Goal: Task Accomplishment & Management: Complete application form

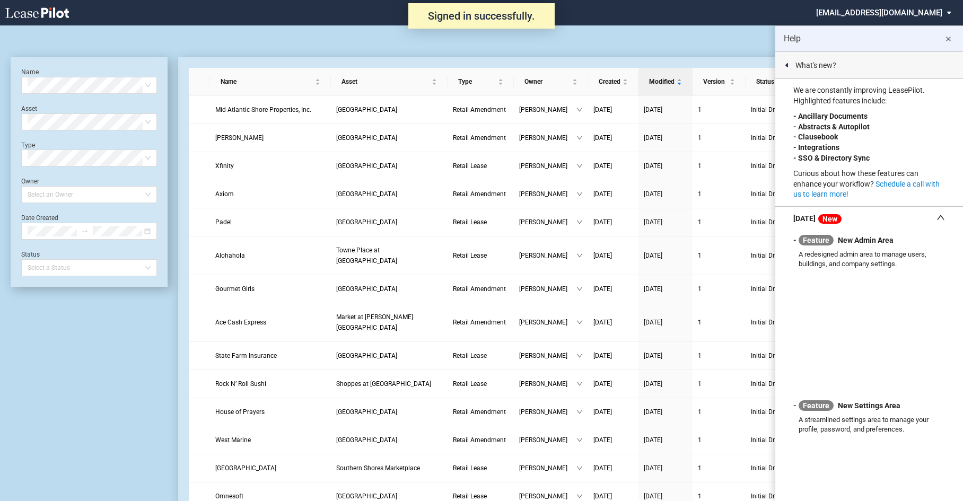
click at [950, 40] on md-icon "close" at bounding box center [948, 39] width 13 height 13
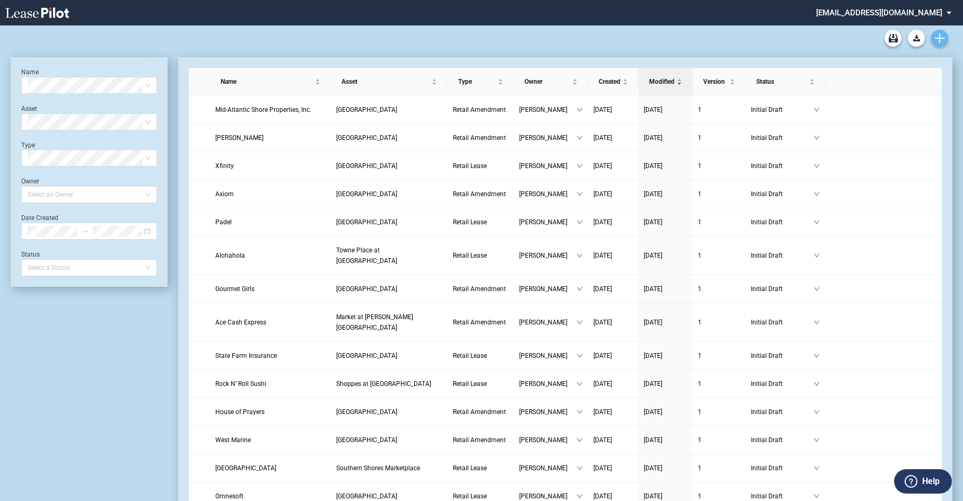
click at [942, 40] on icon "Create new document" at bounding box center [940, 38] width 10 height 10
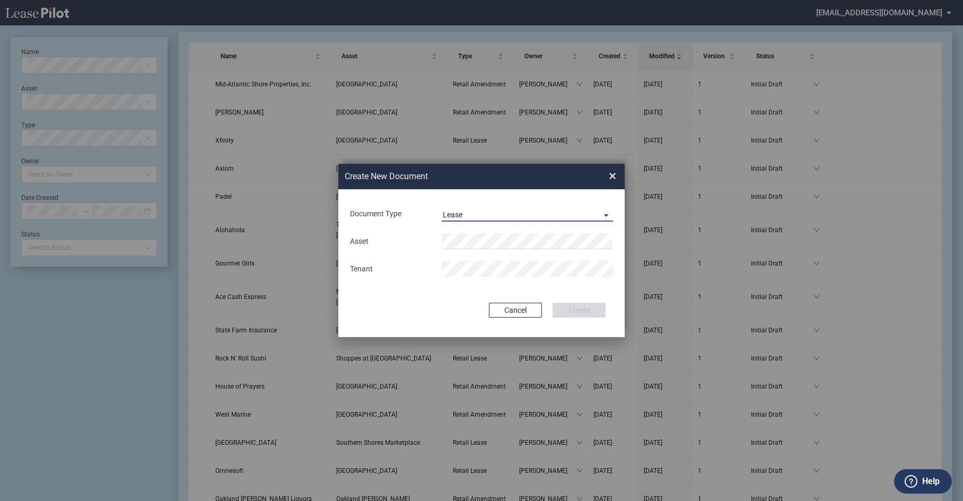
click at [609, 216] on span "Document Type: \aLease\a" at bounding box center [603, 214] width 13 height 11
click at [475, 191] on div "Amendment" at bounding box center [466, 189] width 46 height 12
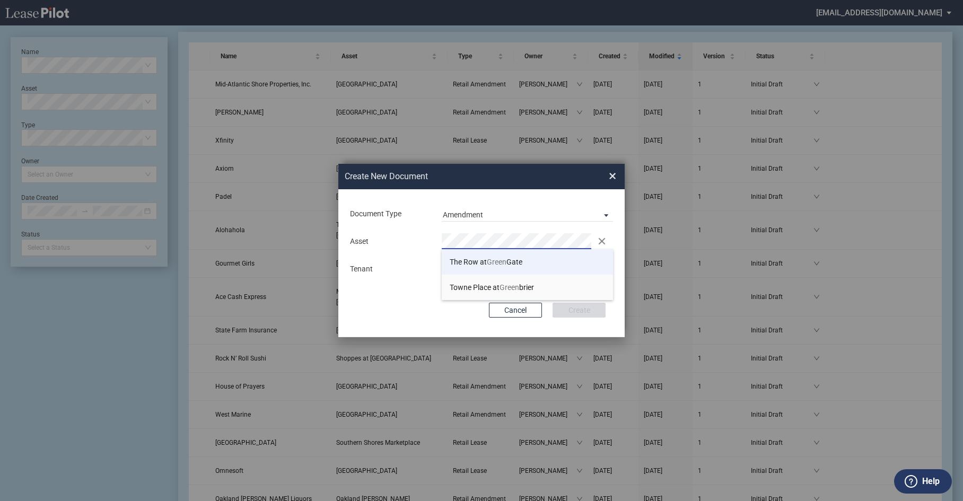
click at [484, 258] on span "The Row at Green Gate" at bounding box center [486, 262] width 73 height 8
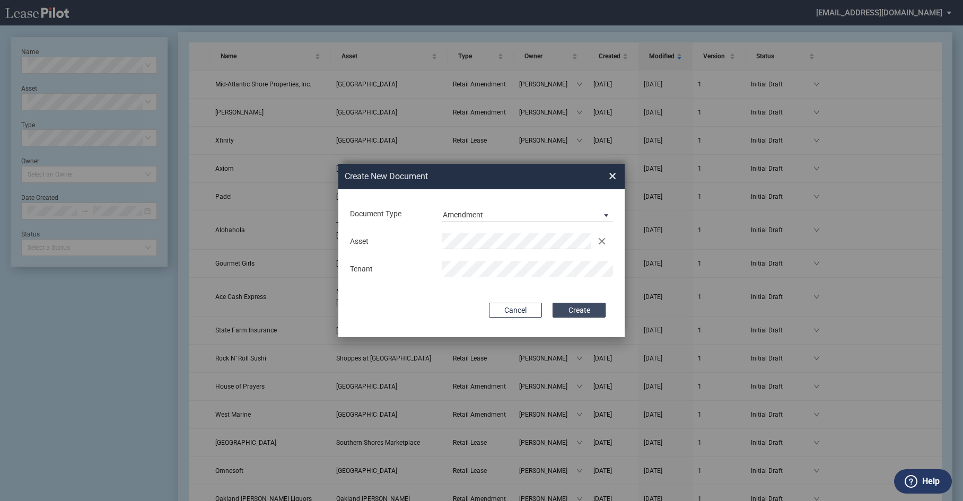
click at [574, 309] on button "Create" at bounding box center [579, 310] width 53 height 15
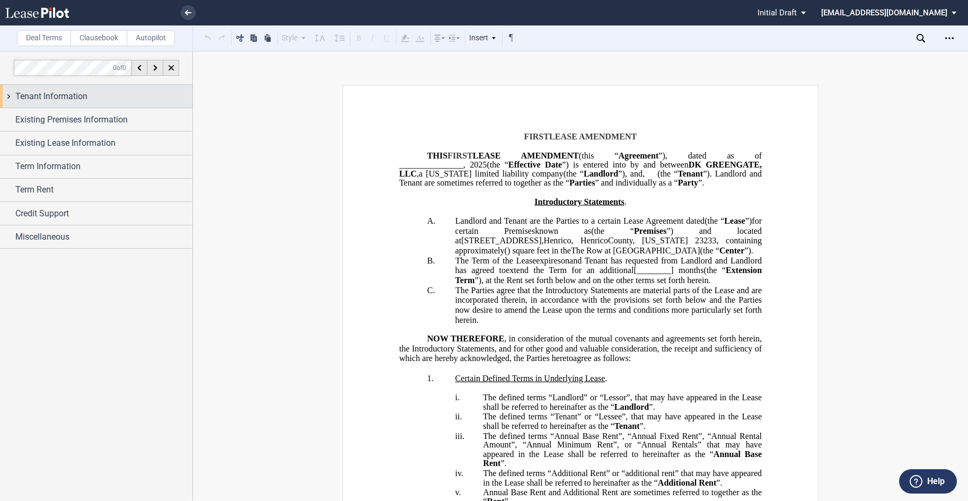
click at [65, 98] on span "Tenant Information" at bounding box center [51, 96] width 72 height 13
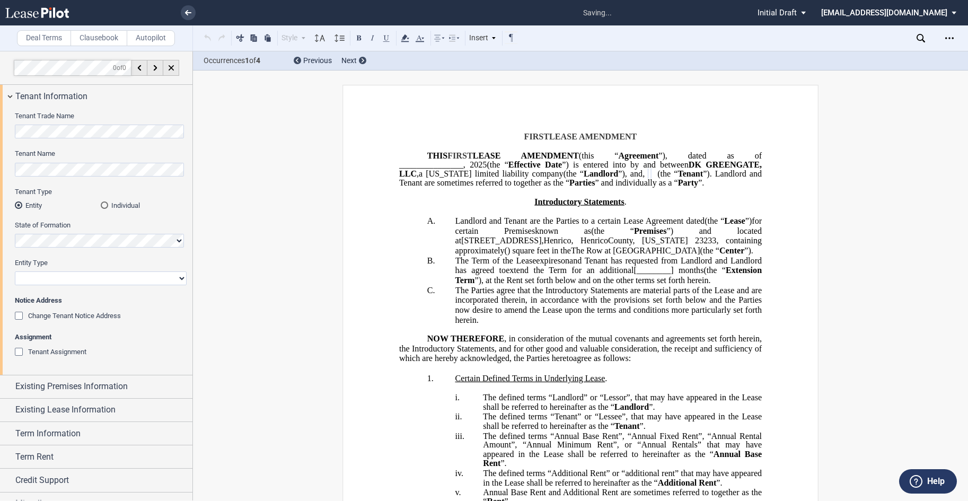
click at [60, 283] on select "Corporation Limited Liability Company General Partnership Limited Partnership O…" at bounding box center [101, 278] width 172 height 14
select select "limited liability company"
click at [15, 271] on select "Corporation Limited Liability Company General Partnership Limited Partnership O…" at bounding box center [101, 278] width 172 height 14
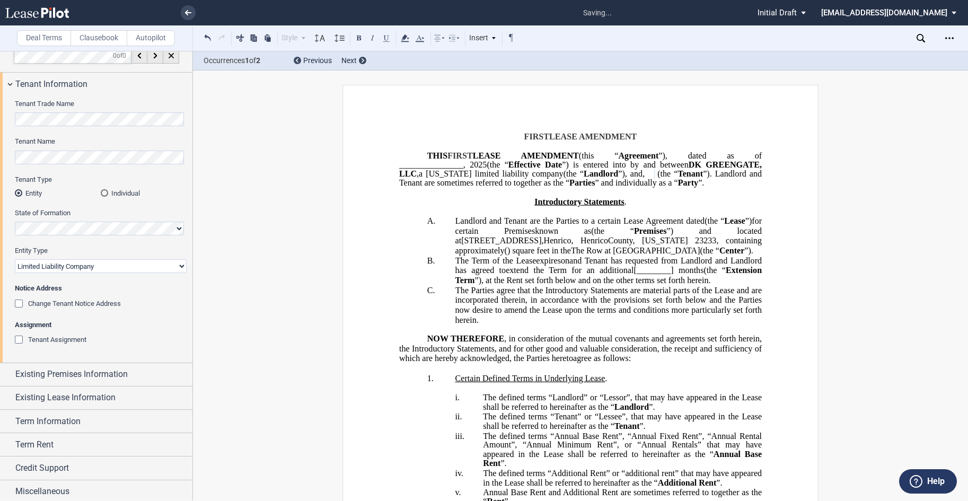
scroll to position [15, 0]
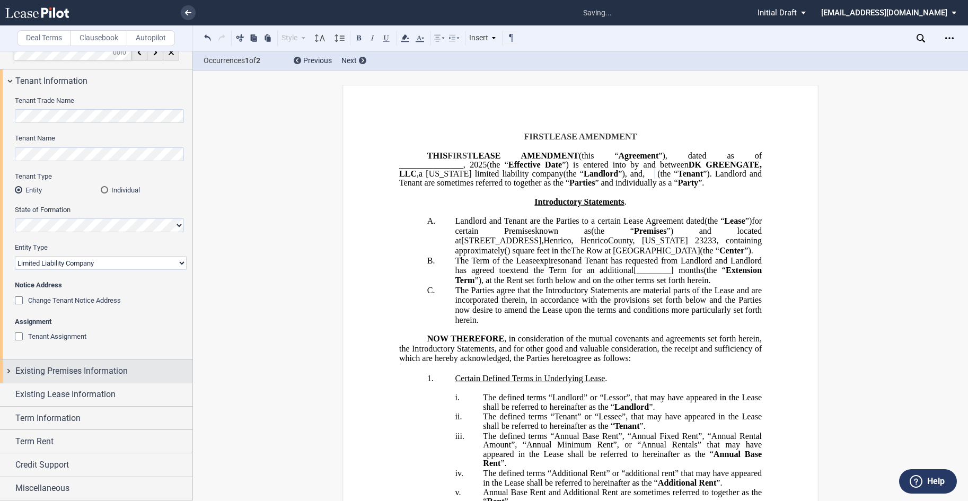
click at [85, 371] on span "Existing Premises Information" at bounding box center [71, 371] width 112 height 13
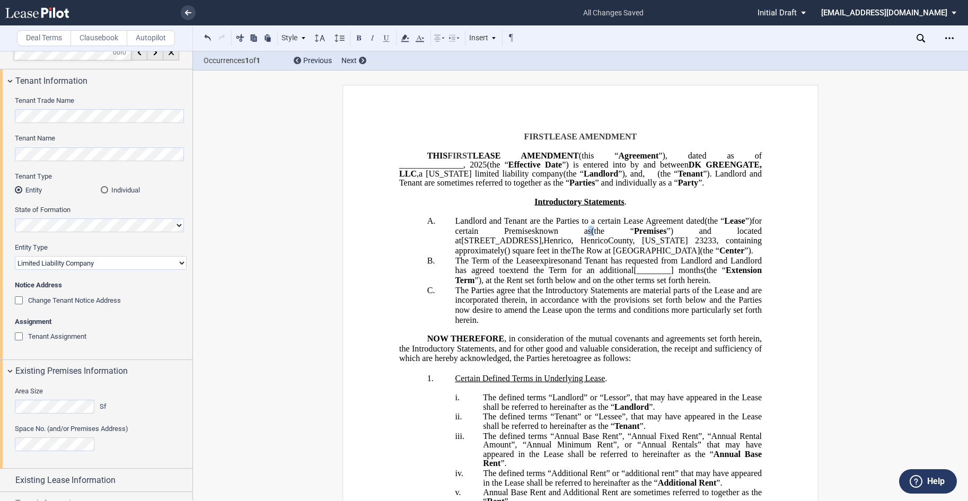
drag, startPoint x: 621, startPoint y: 239, endPoint x: 588, endPoint y: 238, distance: 33.4
click at [588, 238] on span "known as ﻿ ﻿ (the “ Premises ”) and located at [STREET_ADDRESS]" at bounding box center [609, 235] width 309 height 19
drag, startPoint x: 660, startPoint y: 236, endPoint x: 644, endPoint y: 236, distance: 16.4
click at [644, 235] on span "”) and located at" at bounding box center [620, 231] width 60 height 10
drag, startPoint x: 712, startPoint y: 236, endPoint x: 702, endPoint y: 236, distance: 10.1
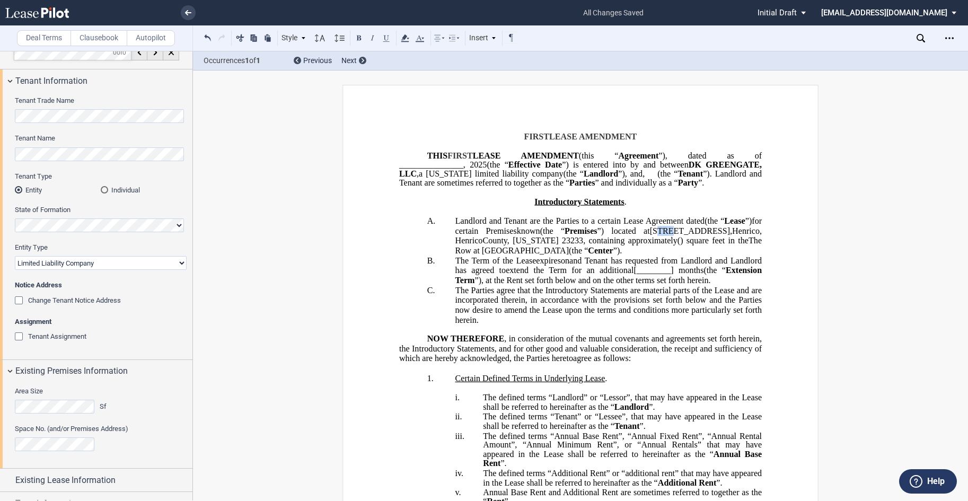
click at [702, 235] on span "[STREET_ADDRESS]" at bounding box center [690, 231] width 80 height 10
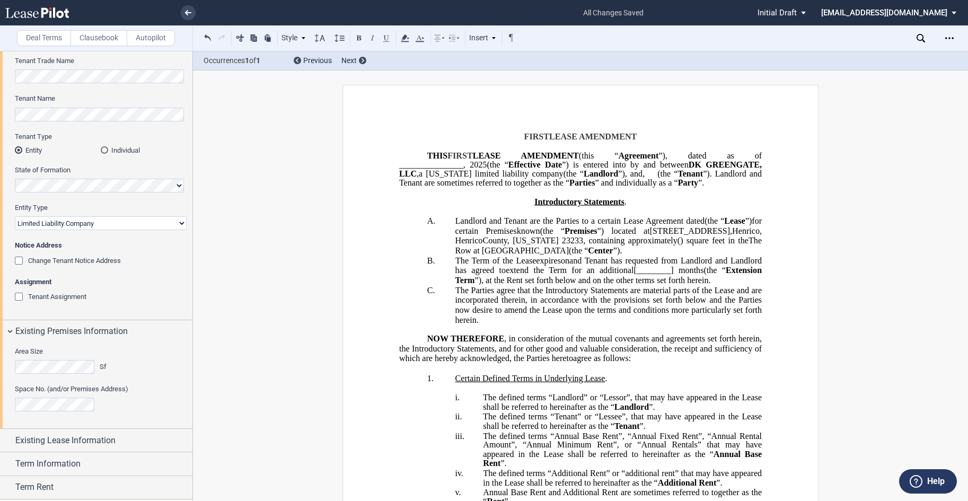
scroll to position [101, 0]
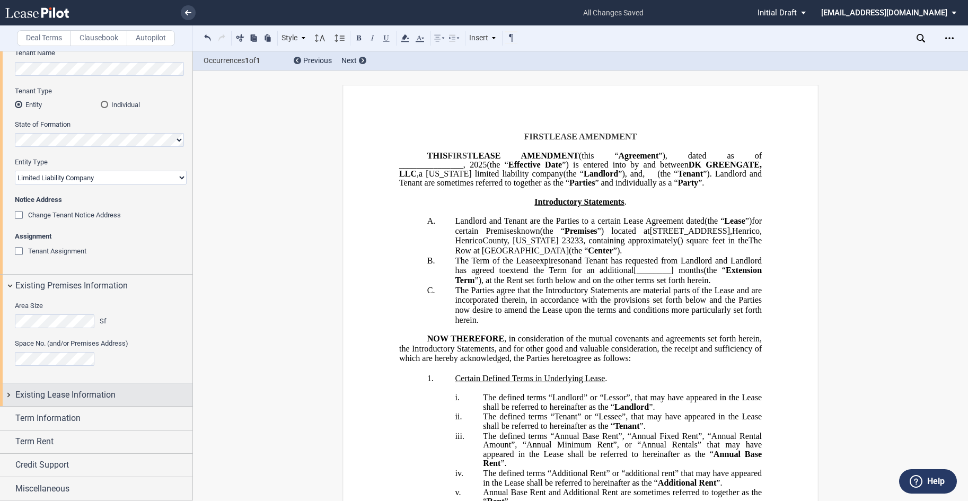
click at [82, 396] on span "Existing Lease Information" at bounding box center [65, 395] width 100 height 13
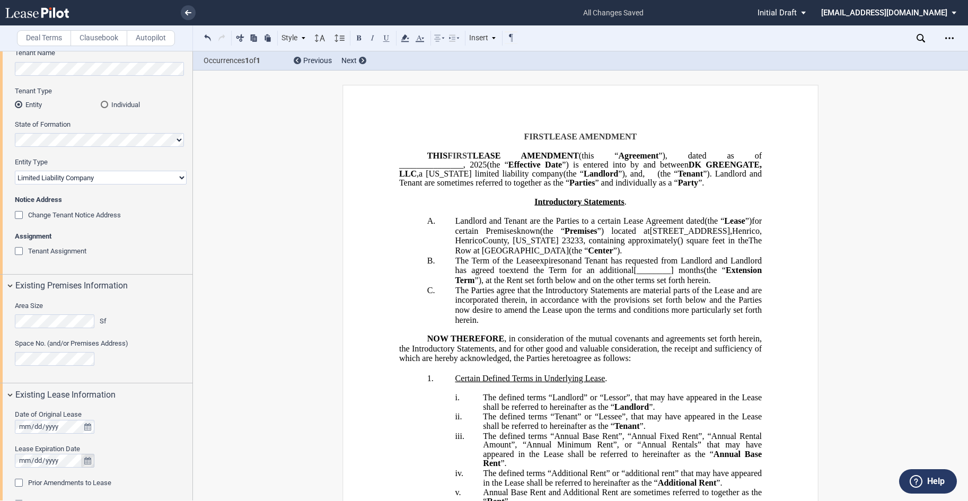
click at [85, 461] on icon "true" at bounding box center [87, 460] width 7 height 7
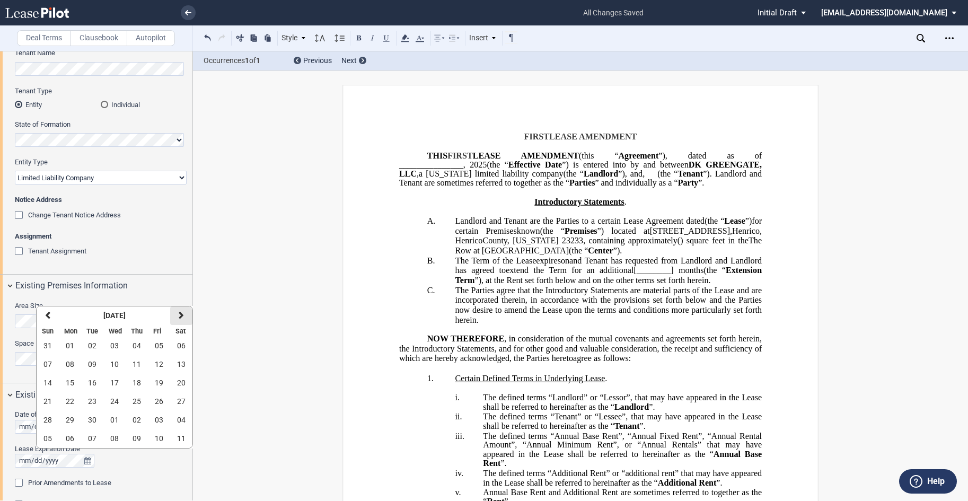
click at [179, 318] on icon "button" at bounding box center [181, 315] width 5 height 8
click at [112, 419] on span "31" at bounding box center [114, 420] width 8 height 8
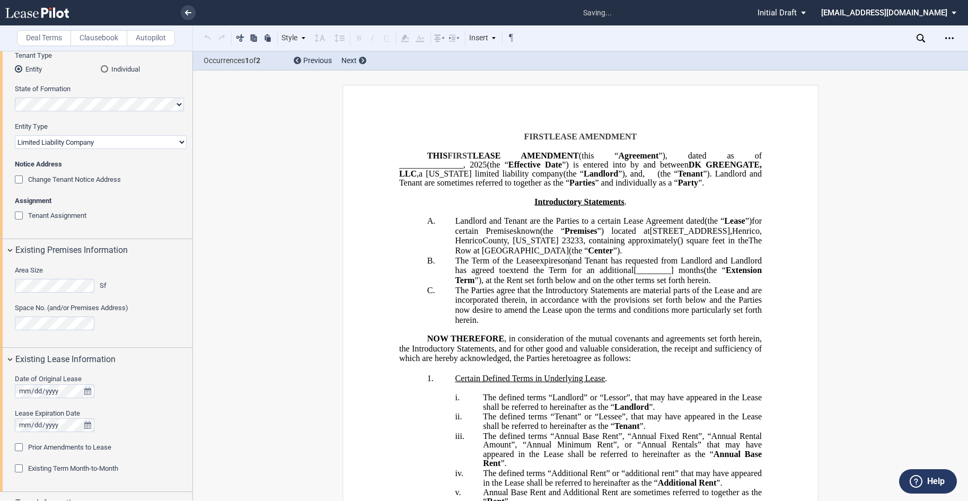
scroll to position [154, 0]
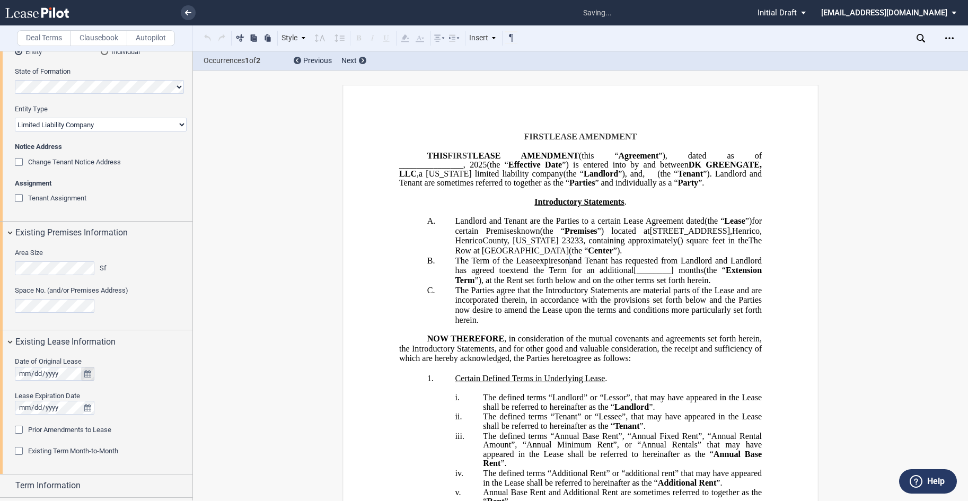
click at [88, 377] on icon "true" at bounding box center [87, 373] width 7 height 7
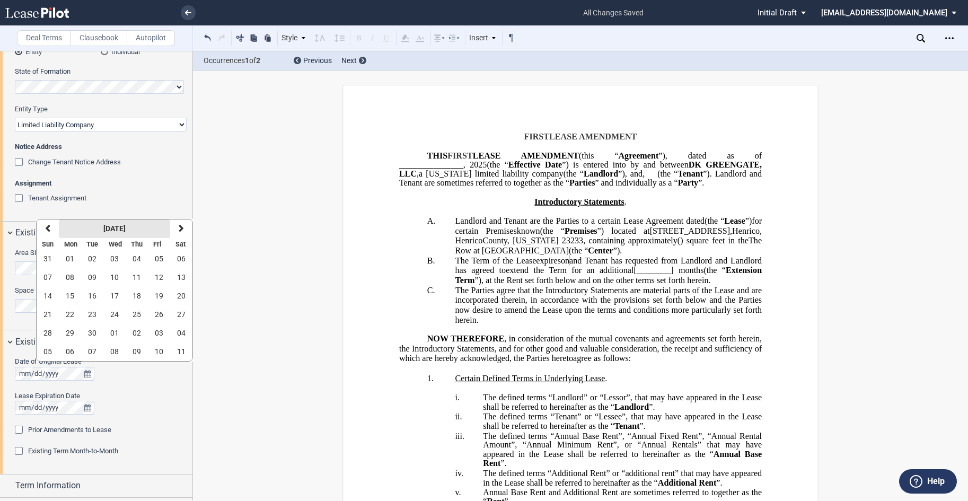
click at [116, 227] on strong "[DATE]" at bounding box center [114, 228] width 22 height 8
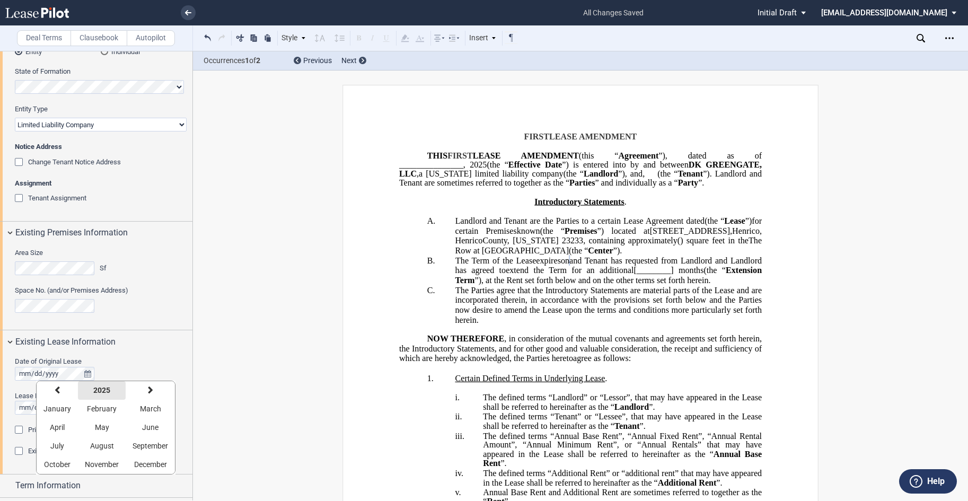
click at [107, 389] on strong "2025" at bounding box center [101, 390] width 17 height 8
click at [53, 390] on icon "button" at bounding box center [51, 390] width 5 height 8
click at [80, 466] on span "2017" at bounding box center [82, 464] width 17 height 8
click at [58, 444] on span "July" at bounding box center [57, 446] width 14 height 8
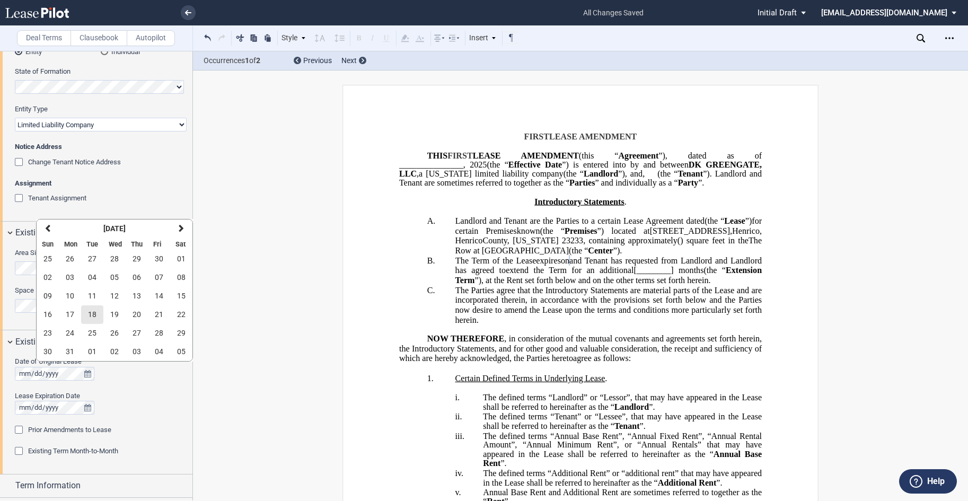
click at [91, 313] on span "18" at bounding box center [92, 314] width 8 height 8
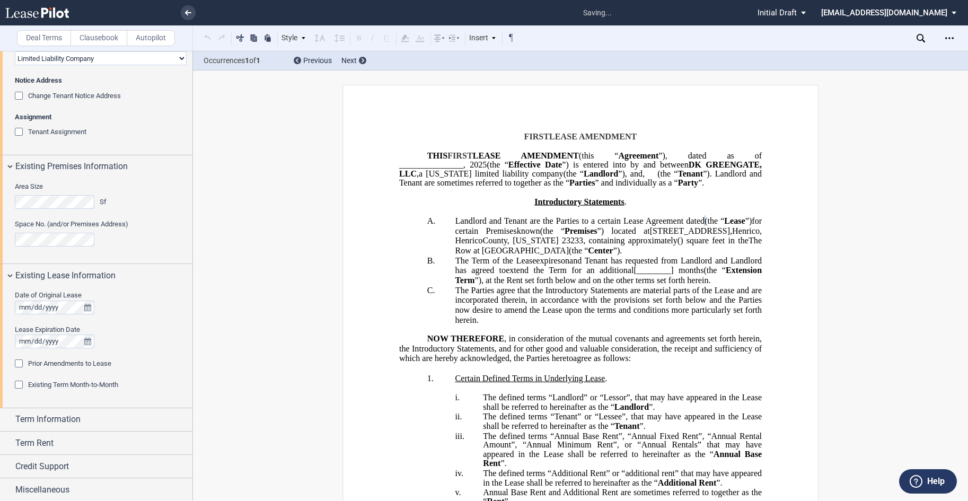
scroll to position [222, 0]
click at [19, 362] on div "Prior Amendments to Lease" at bounding box center [20, 363] width 11 height 11
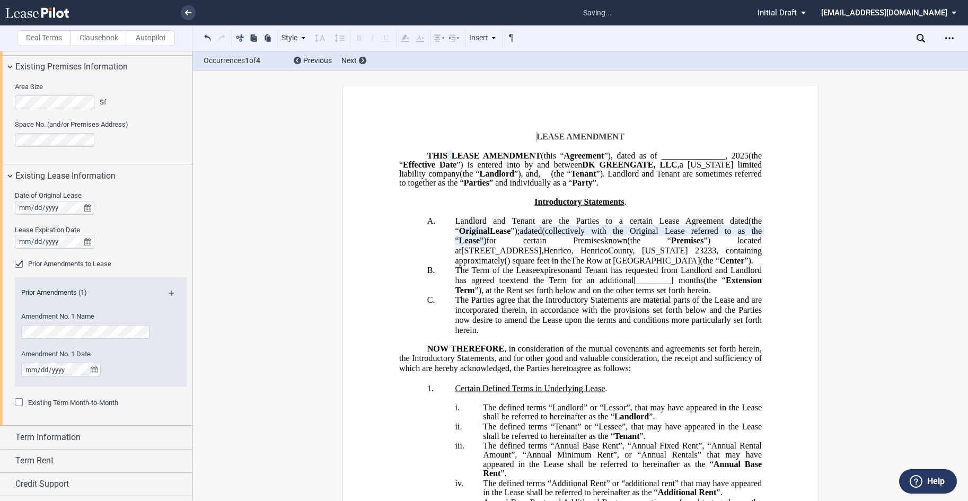
scroll to position [328, 0]
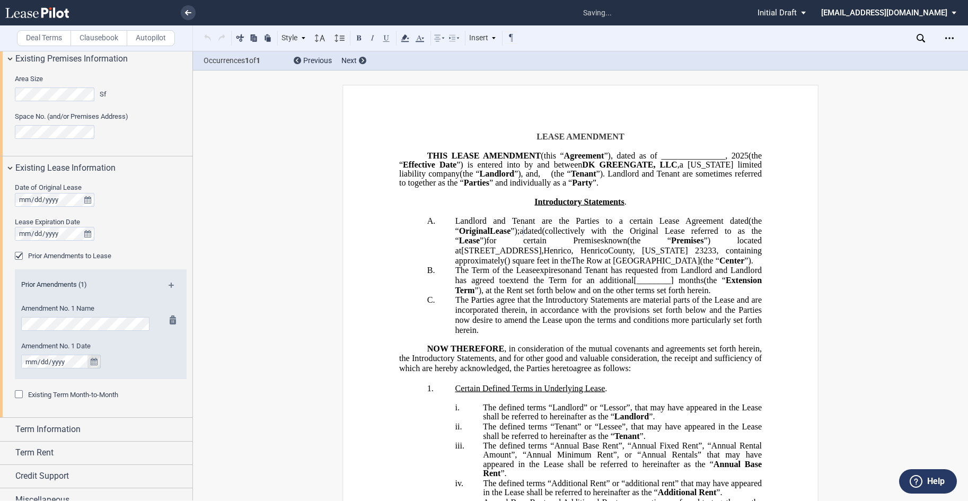
click at [97, 360] on icon "true" at bounding box center [94, 361] width 7 height 7
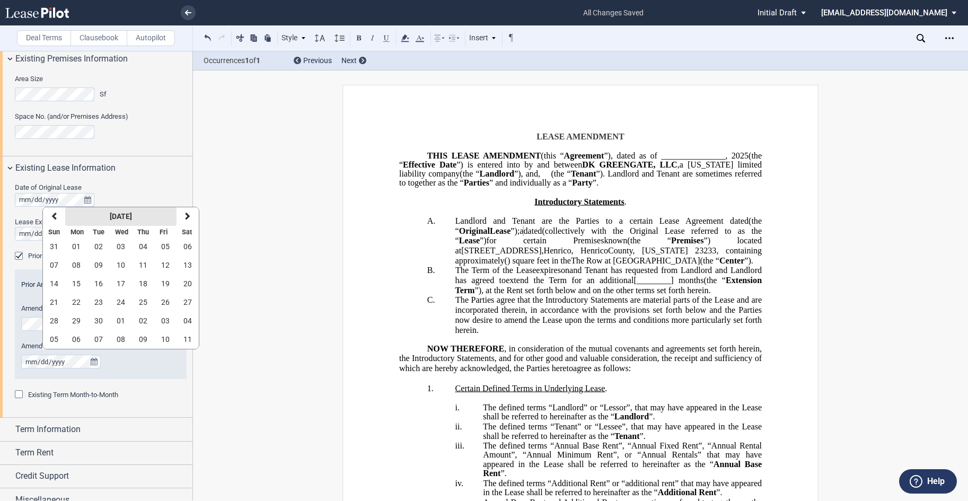
click at [122, 217] on strong "[DATE]" at bounding box center [121, 216] width 22 height 8
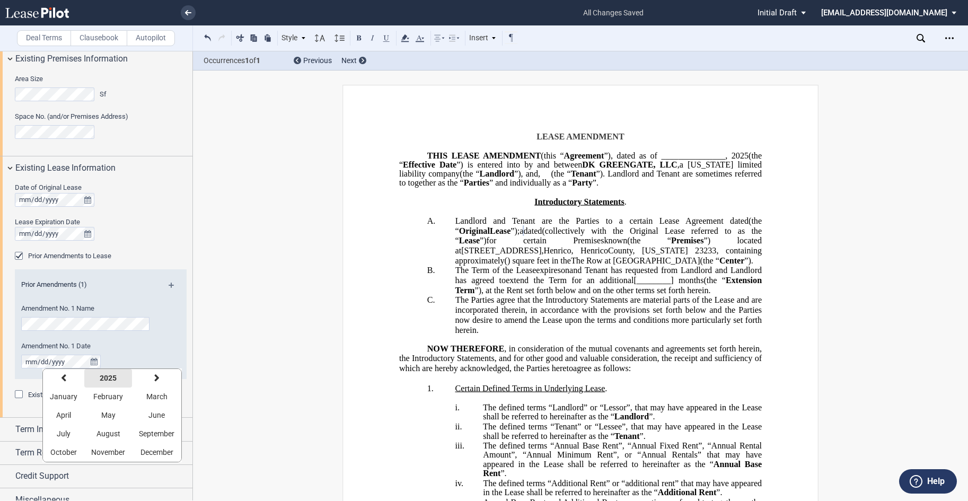
click at [103, 378] on strong "2025" at bounding box center [108, 378] width 17 height 8
click at [58, 383] on button "previous" at bounding box center [58, 378] width 31 height 19
click at [128, 452] on button "2018" at bounding box center [119, 452] width 31 height 19
click at [101, 432] on span "August" at bounding box center [109, 434] width 24 height 8
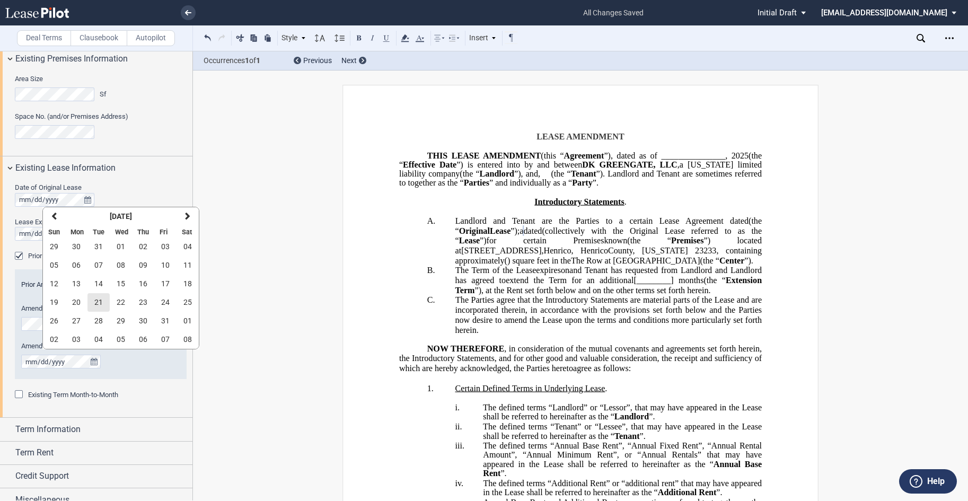
click at [98, 303] on span "21" at bounding box center [98, 302] width 8 height 8
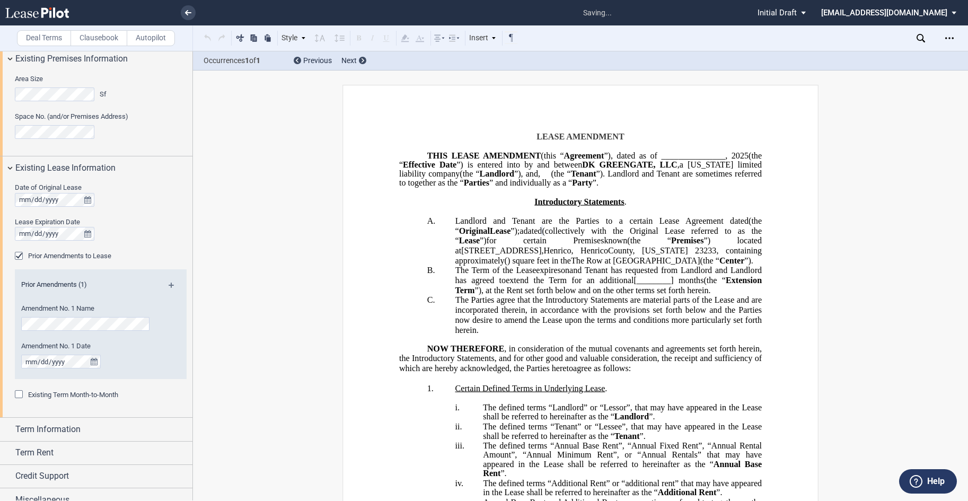
click at [169, 288] on md-icon at bounding box center [176, 289] width 14 height 13
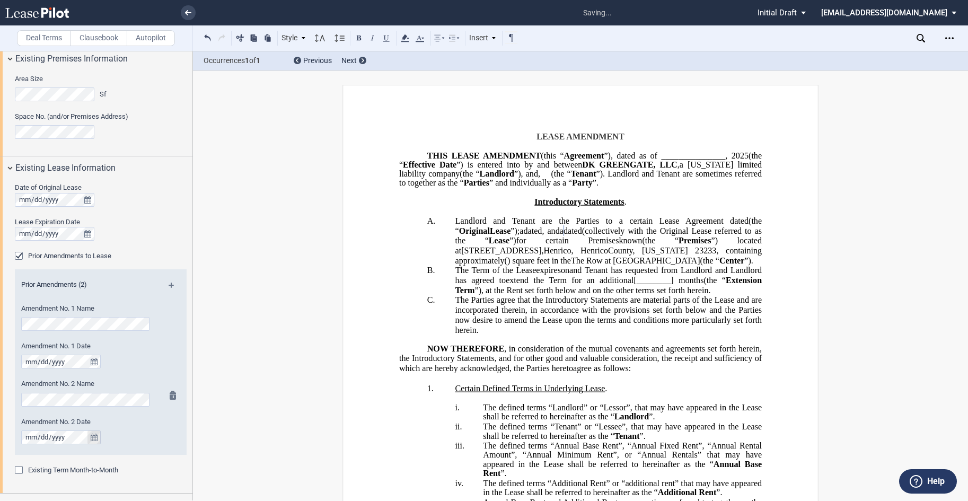
click at [89, 436] on button "true" at bounding box center [93, 438] width 13 height 14
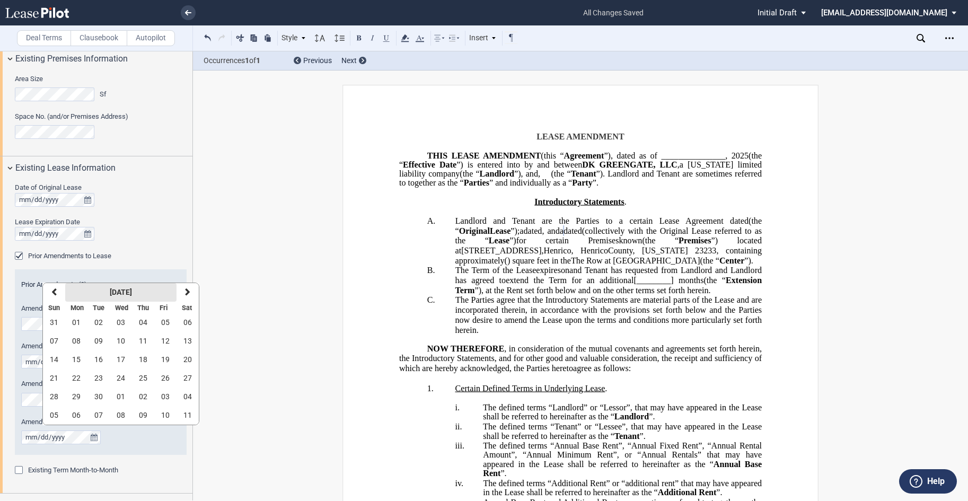
click at [110, 295] on strong "[DATE]" at bounding box center [121, 292] width 22 height 8
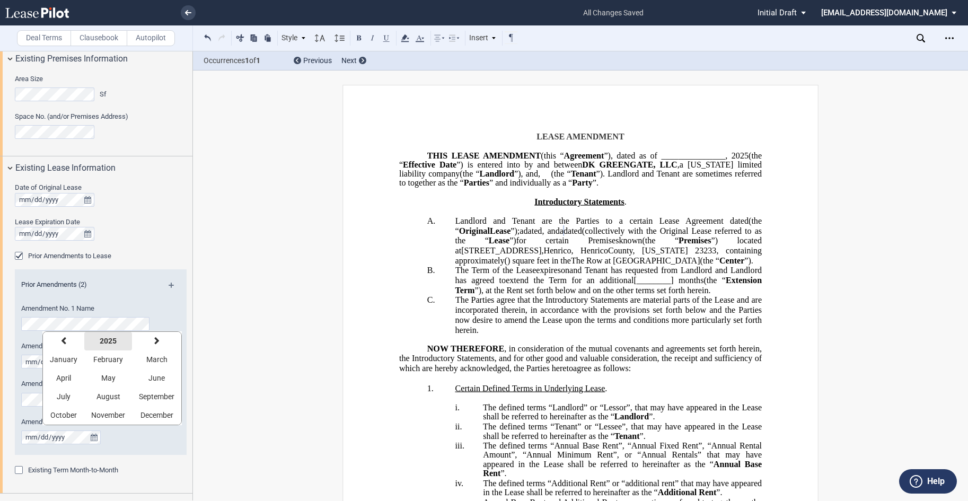
click at [108, 344] on strong "2025" at bounding box center [108, 341] width 17 height 8
click at [58, 343] on icon "button" at bounding box center [58, 341] width 5 height 8
click at [175, 413] on span "2020" at bounding box center [181, 415] width 17 height 8
click at [72, 415] on span "October" at bounding box center [63, 415] width 27 height 8
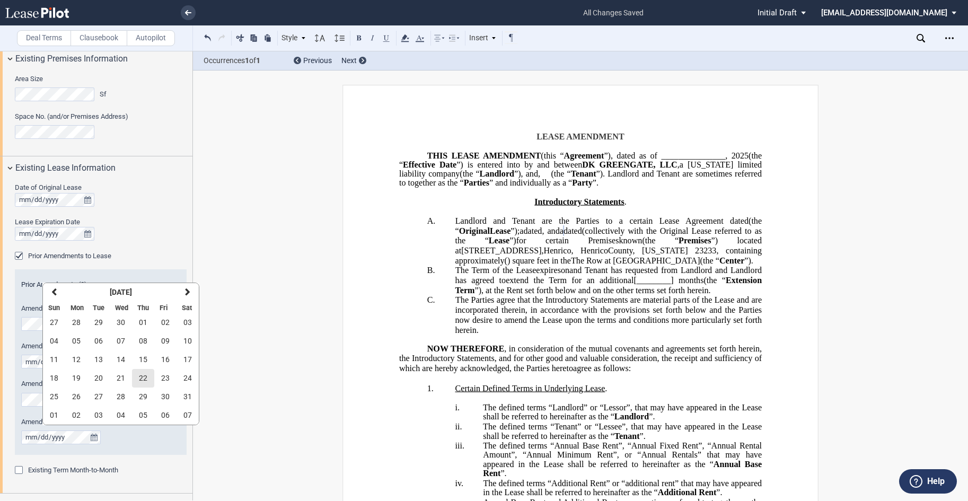
click at [139, 381] on span "22" at bounding box center [143, 378] width 8 height 8
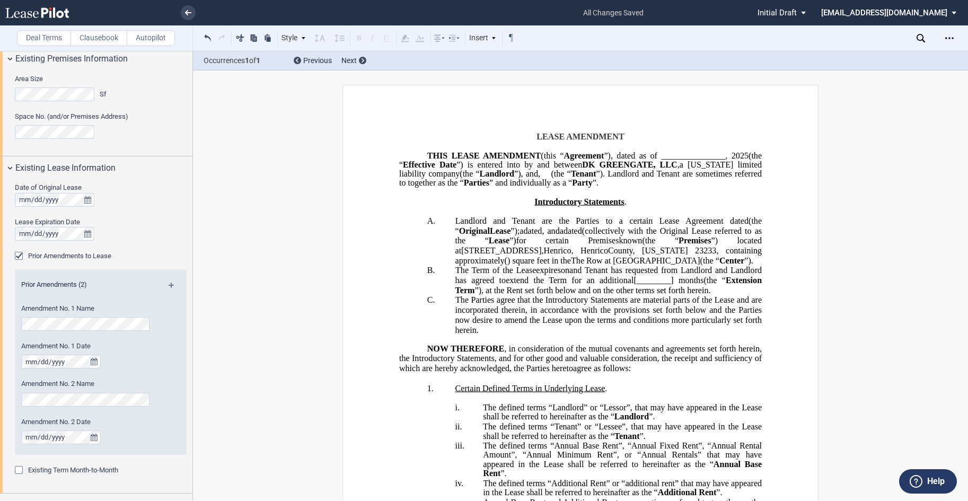
click at [169, 284] on md-icon at bounding box center [176, 289] width 14 height 13
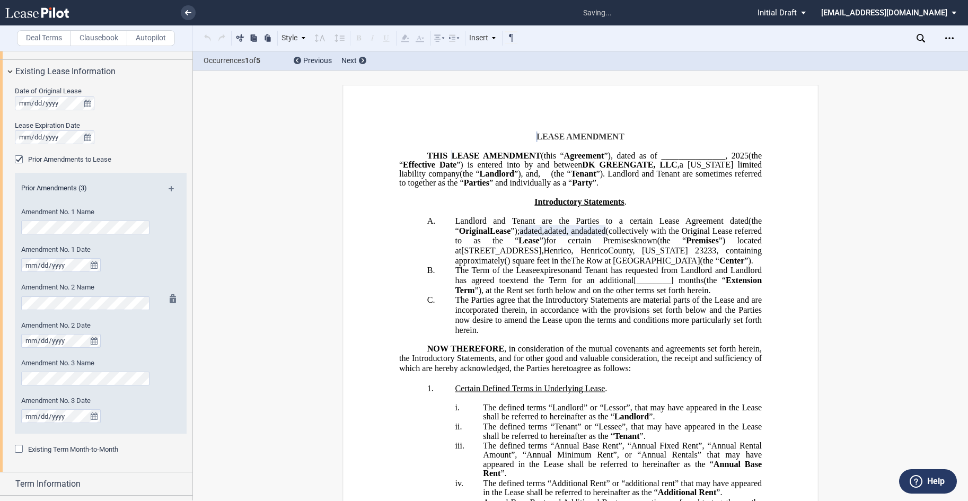
scroll to position [434, 0]
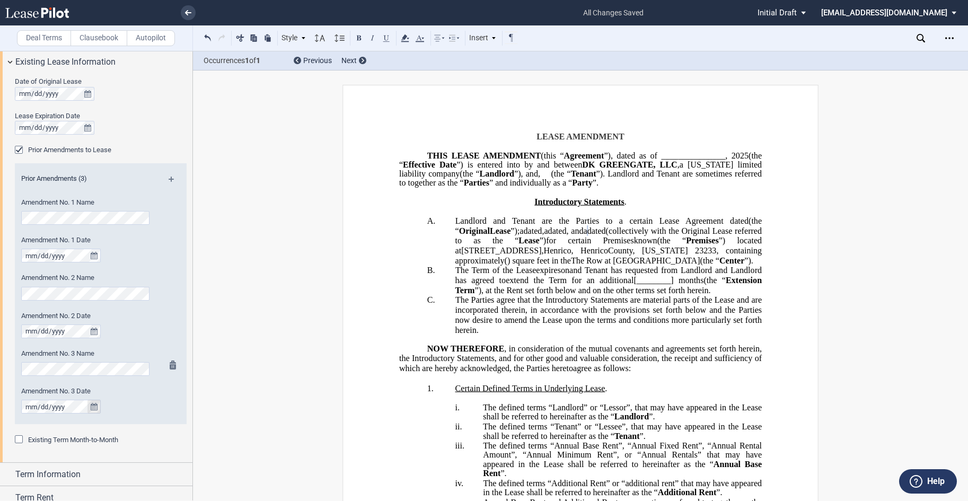
click at [91, 408] on icon "true" at bounding box center [94, 406] width 7 height 7
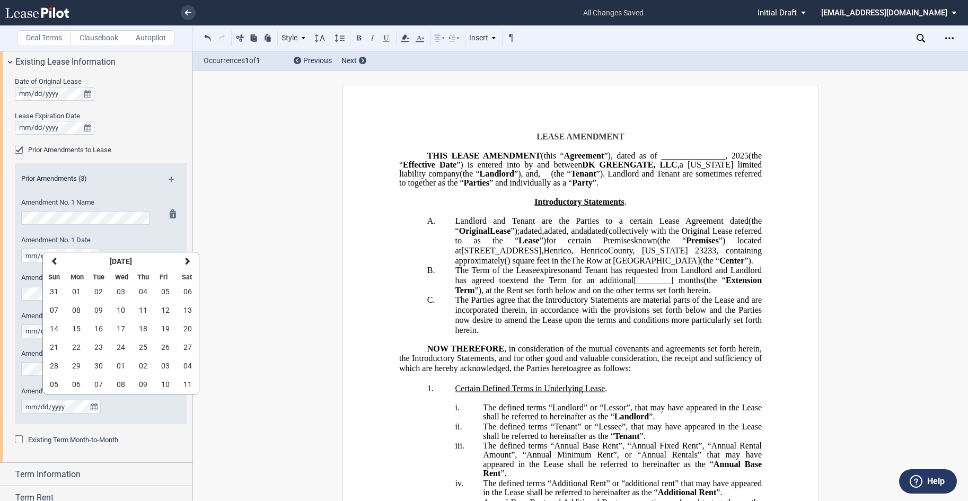
click at [126, 259] on strong "[DATE]" at bounding box center [121, 261] width 22 height 8
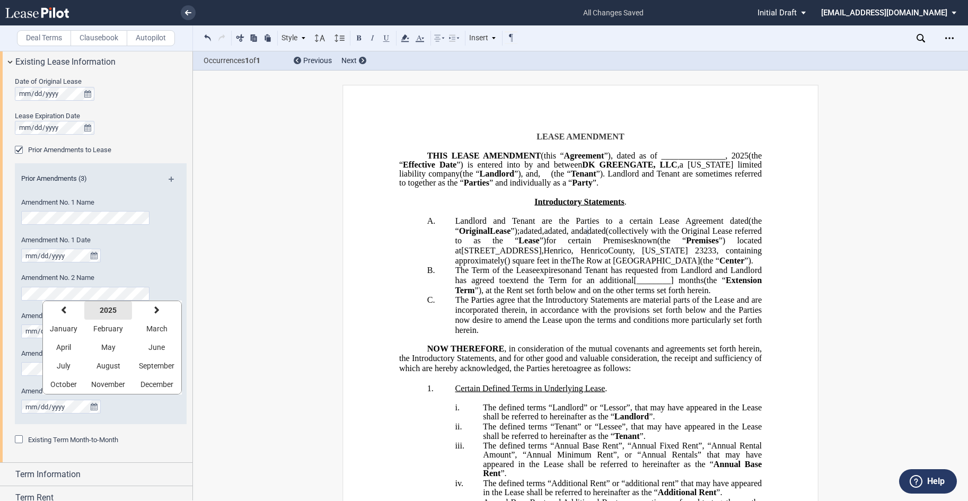
click at [98, 310] on button "2025" at bounding box center [108, 310] width 48 height 19
click at [117, 326] on span "2023" at bounding box center [119, 329] width 17 height 8
click at [72, 365] on button "July" at bounding box center [63, 366] width 41 height 19
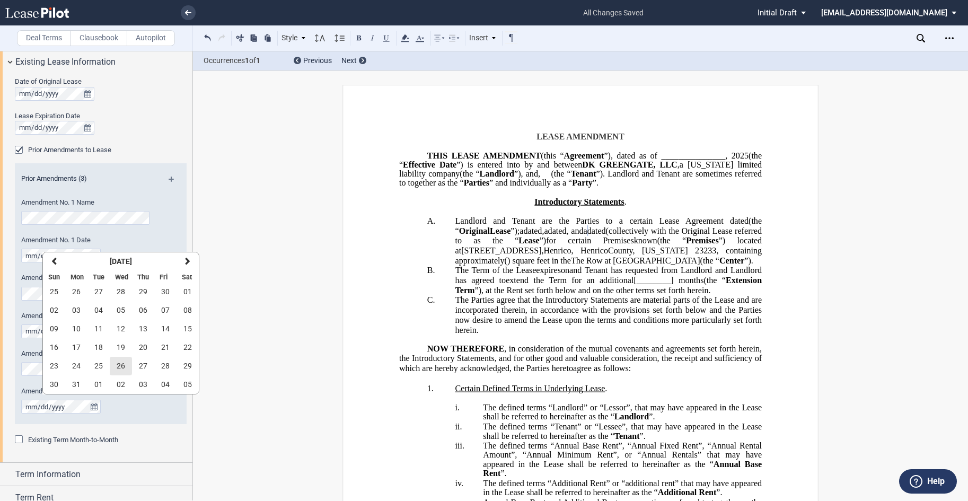
click at [121, 363] on span "26" at bounding box center [121, 366] width 8 height 8
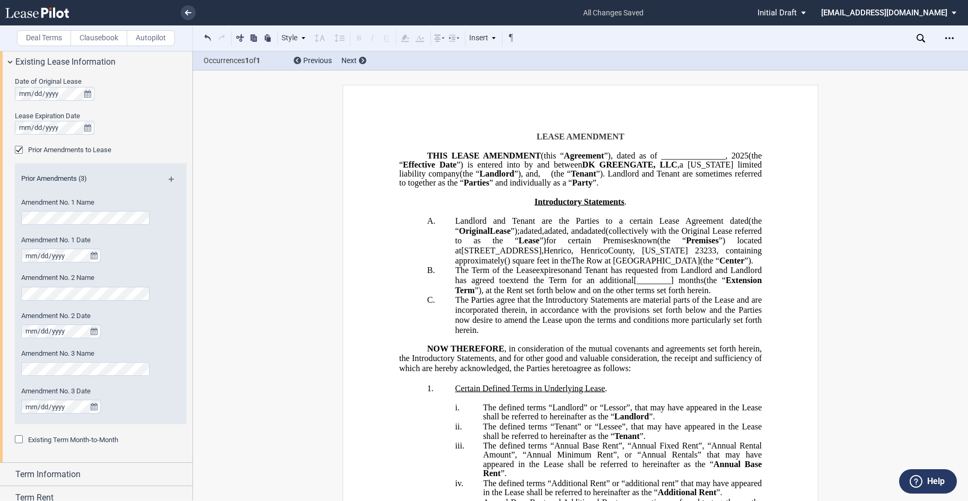
click at [169, 183] on md-icon at bounding box center [176, 183] width 14 height 13
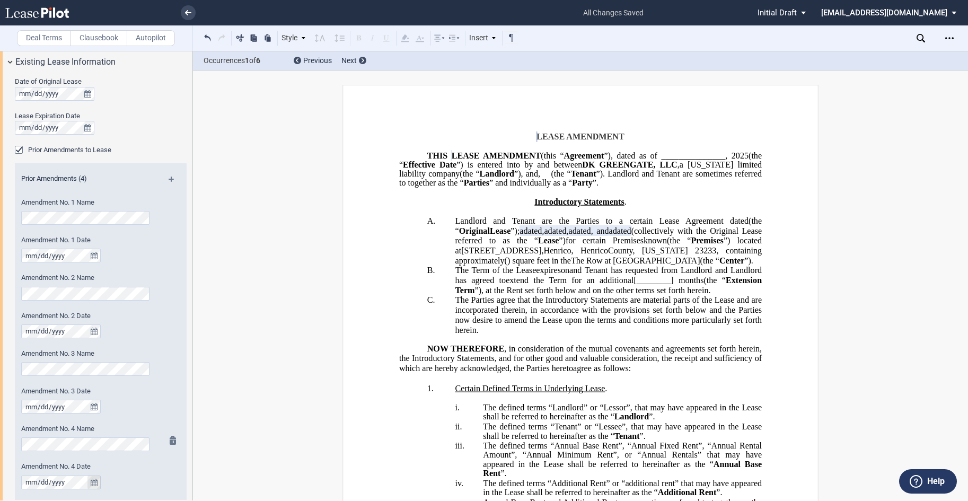
click at [91, 481] on icon "true" at bounding box center [94, 482] width 7 height 7
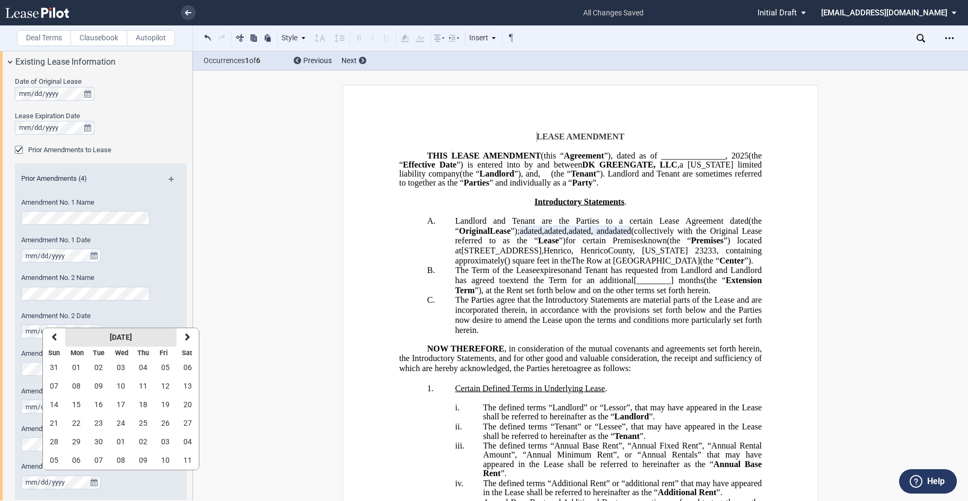
click at [128, 336] on strong "[DATE]" at bounding box center [121, 337] width 22 height 8
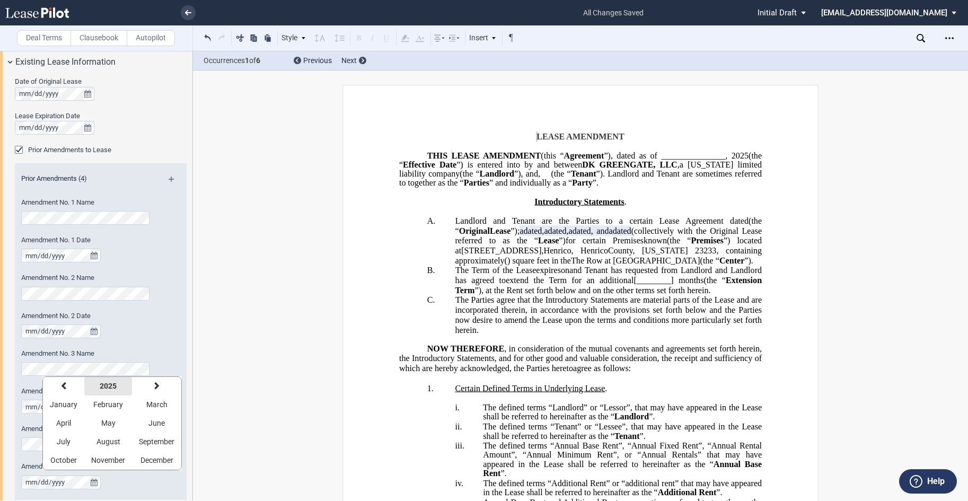
click at [103, 387] on strong "2025" at bounding box center [108, 386] width 17 height 8
click at [115, 406] on span "2023" at bounding box center [119, 404] width 17 height 8
click at [70, 442] on button "July" at bounding box center [63, 442] width 41 height 19
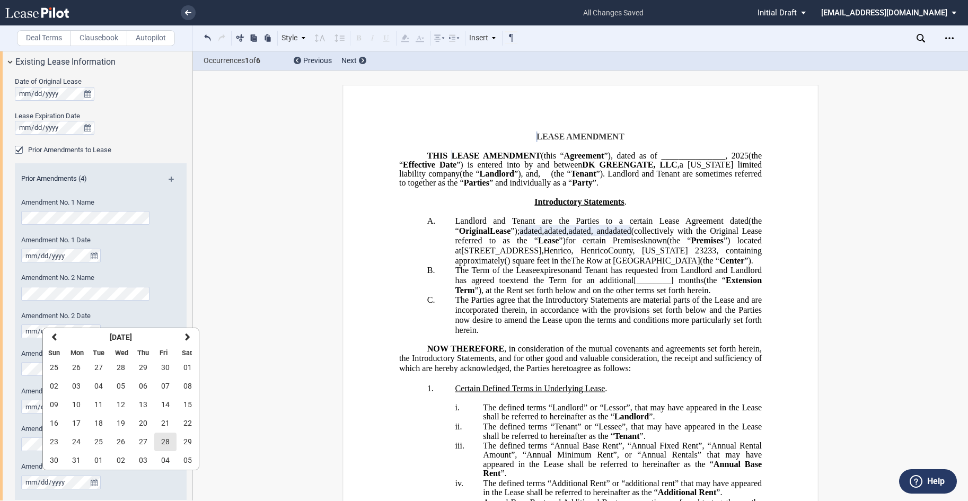
click at [162, 441] on span "28" at bounding box center [165, 441] width 8 height 8
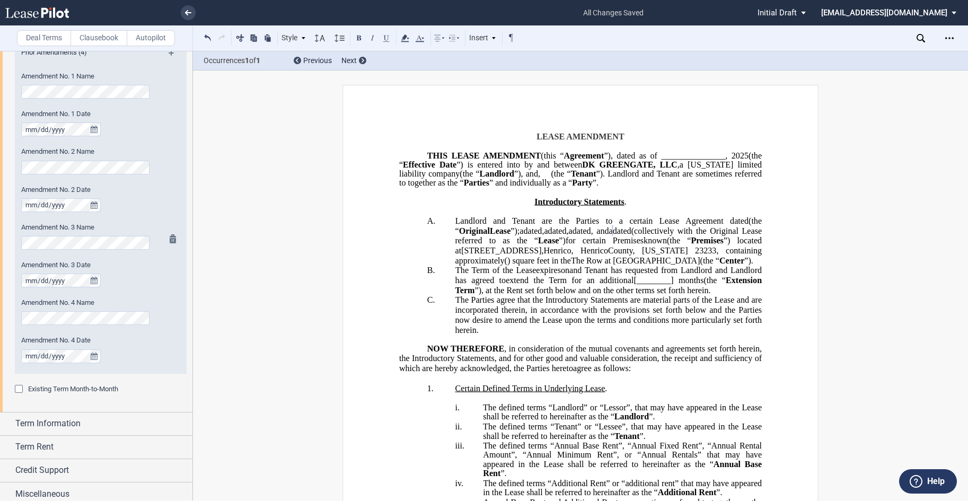
scroll to position [565, 0]
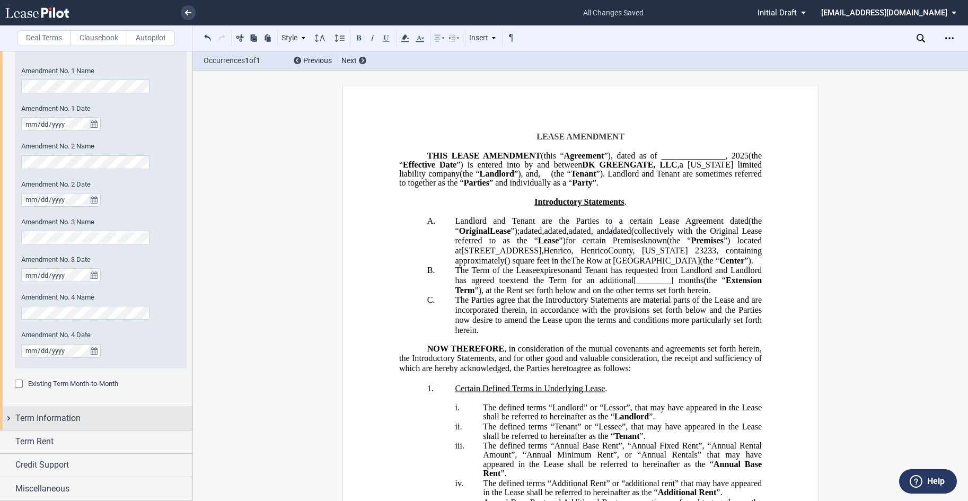
click at [60, 414] on span "Term Information" at bounding box center [47, 418] width 65 height 13
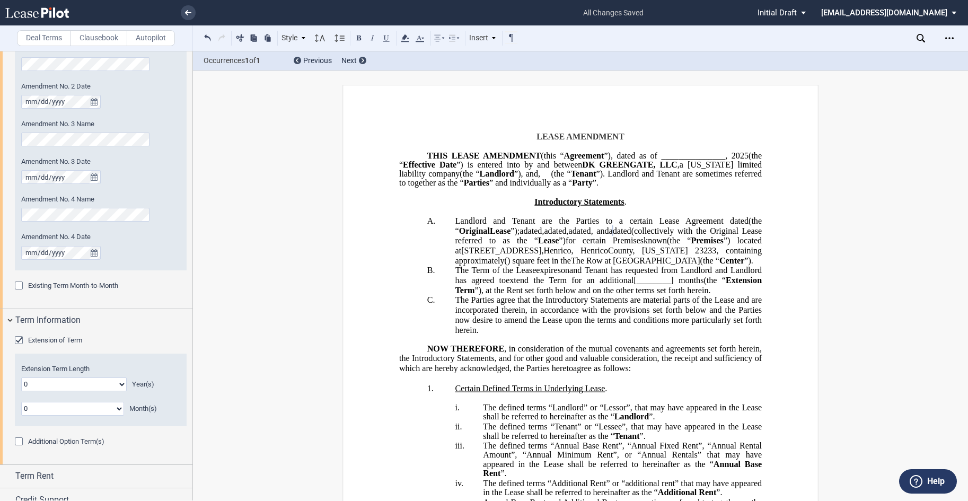
scroll to position [671, 0]
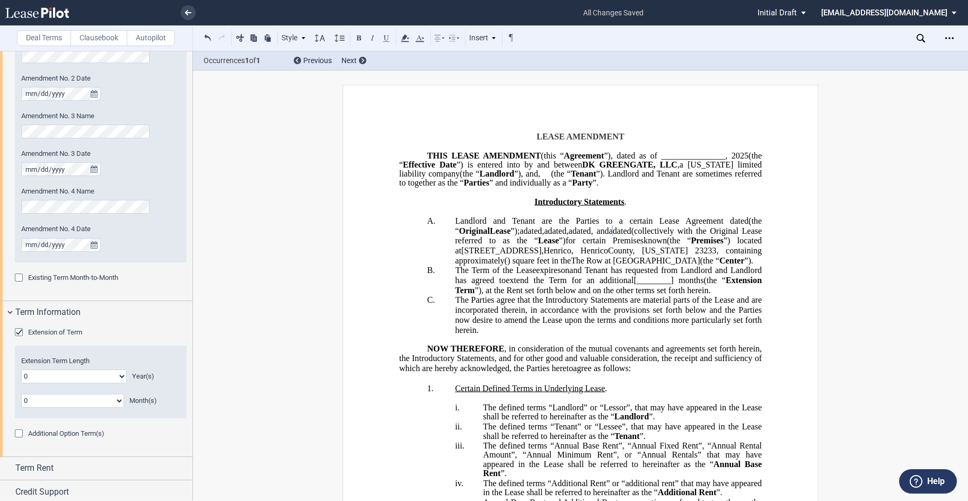
click at [122, 379] on select "0 1 2 3 4 5 6 7 8 9 10 11 12 13 14 15 16 17 18 19 20" at bounding box center [74, 377] width 106 height 14
select select "number:1"
click at [21, 370] on select "0 1 2 3 4 5 6 7 8 9 10 11 12 13 14 15 16 17 18 19 20" at bounding box center [74, 377] width 106 height 14
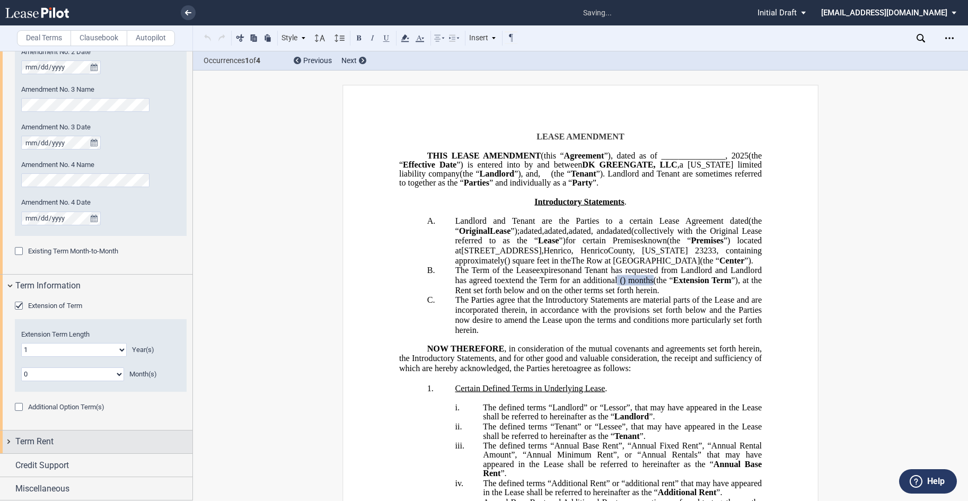
click at [46, 439] on span "Term Rent" at bounding box center [34, 441] width 38 height 13
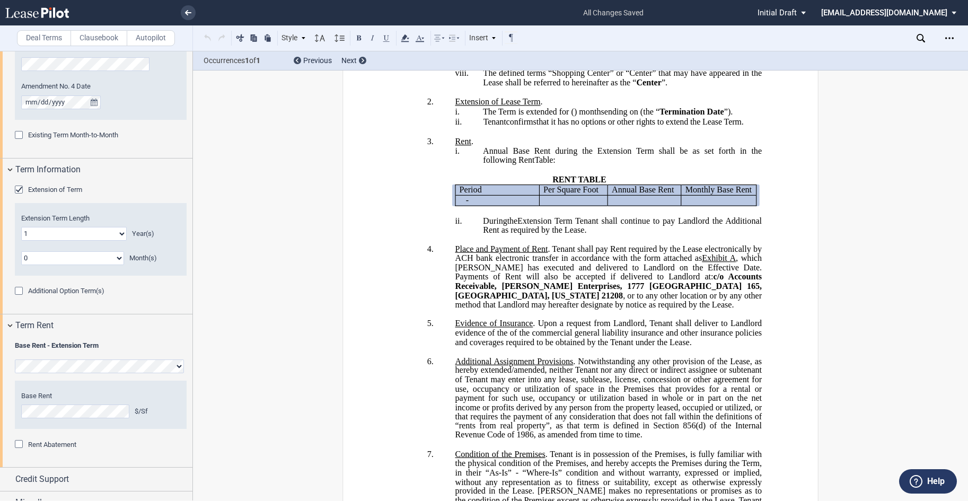
scroll to position [828, 0]
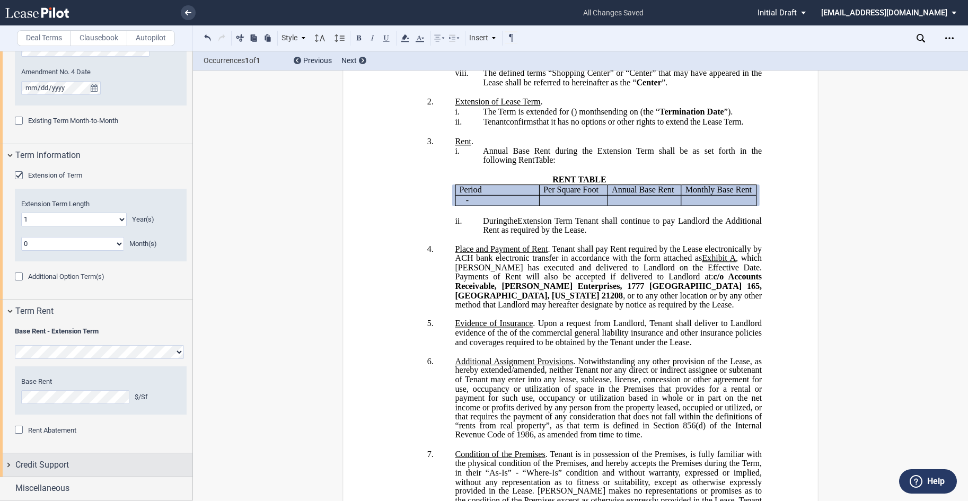
click at [45, 459] on span "Credit Support" at bounding box center [42, 465] width 54 height 13
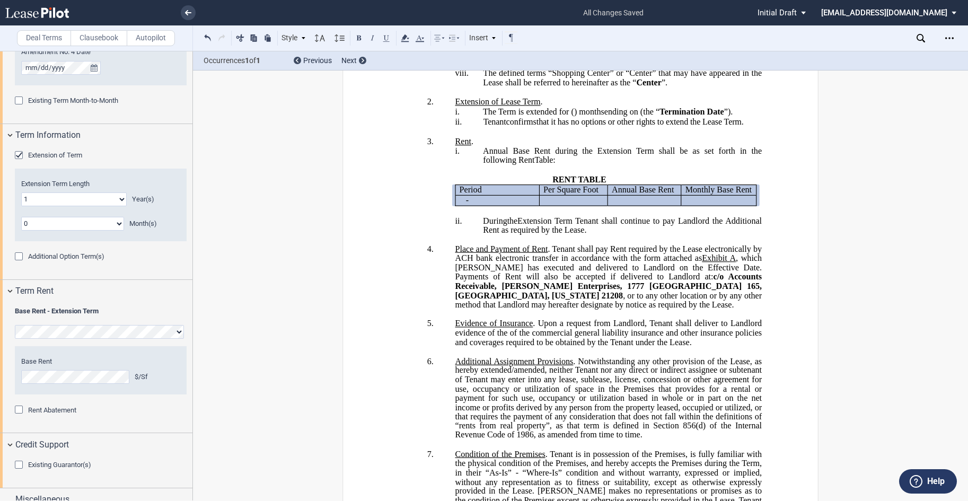
scroll to position [860, 0]
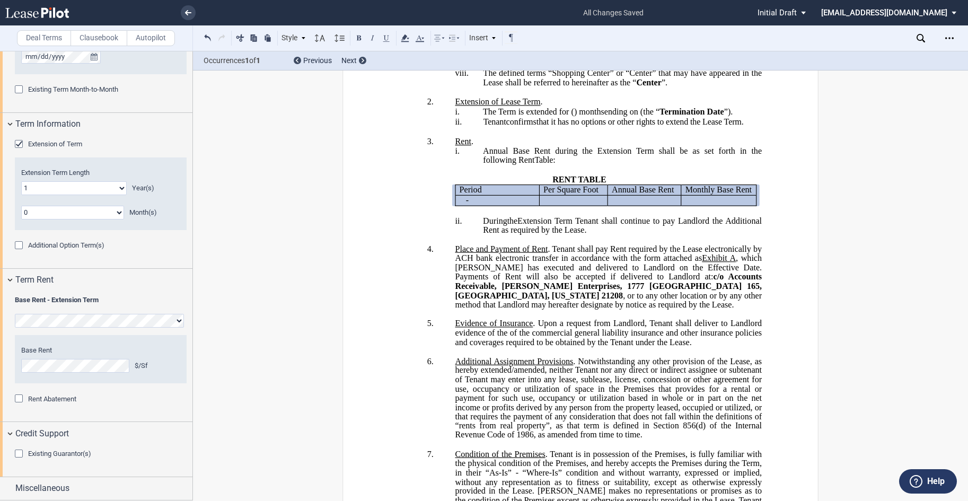
click at [17, 455] on div "Existing Guarantor(s)" at bounding box center [20, 455] width 11 height 11
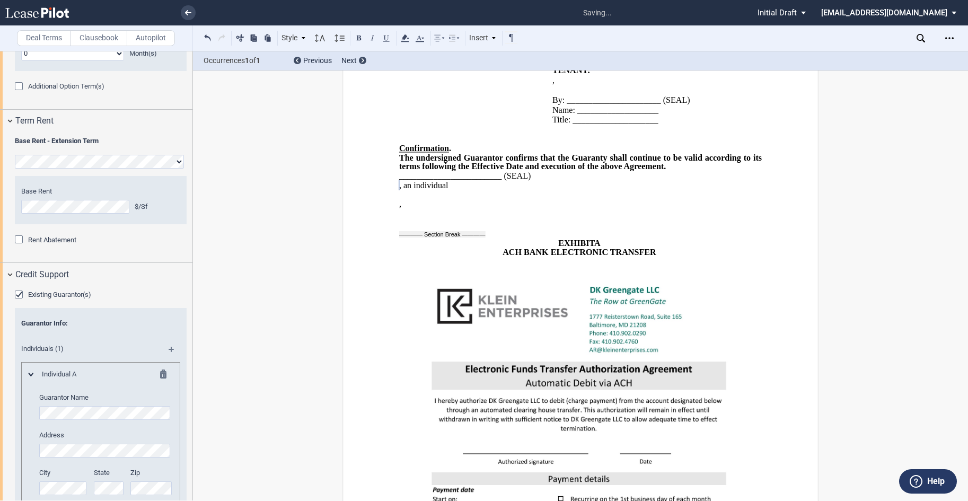
scroll to position [1100, 0]
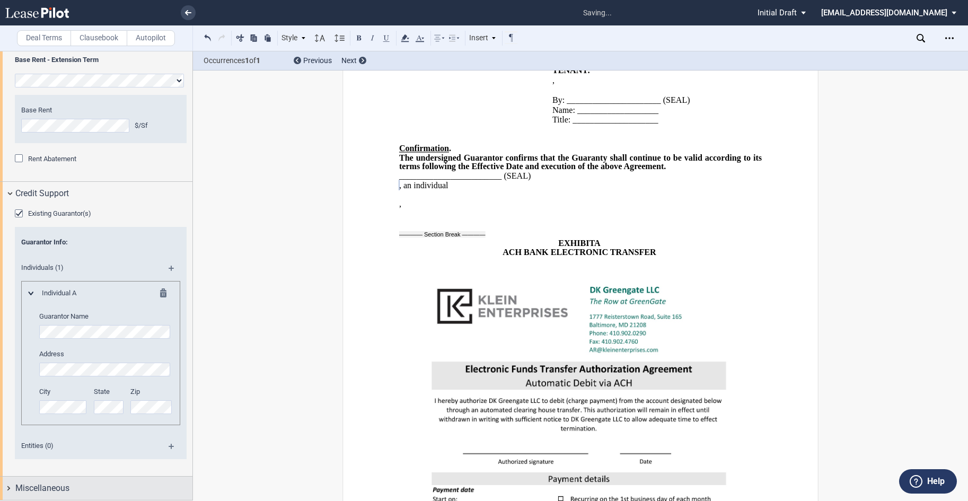
click at [56, 487] on span "Miscellaneous" at bounding box center [42, 488] width 54 height 13
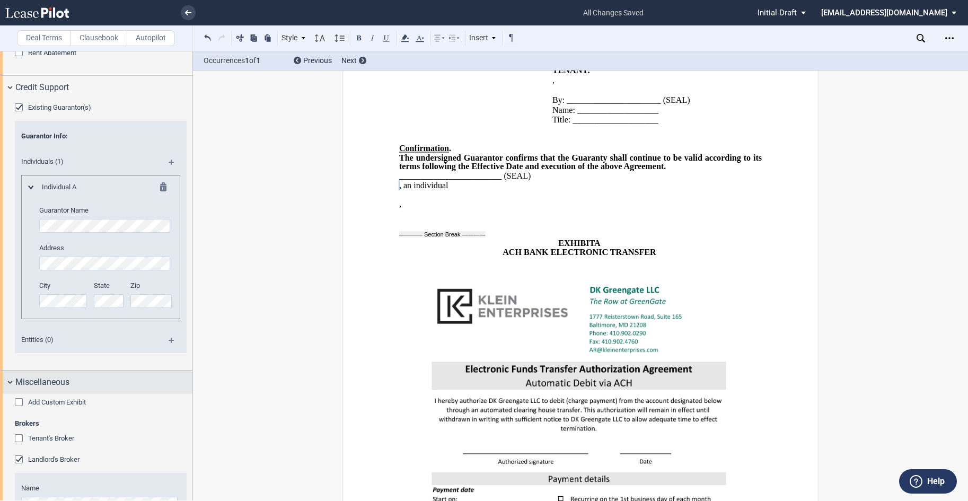
scroll to position [1244, 0]
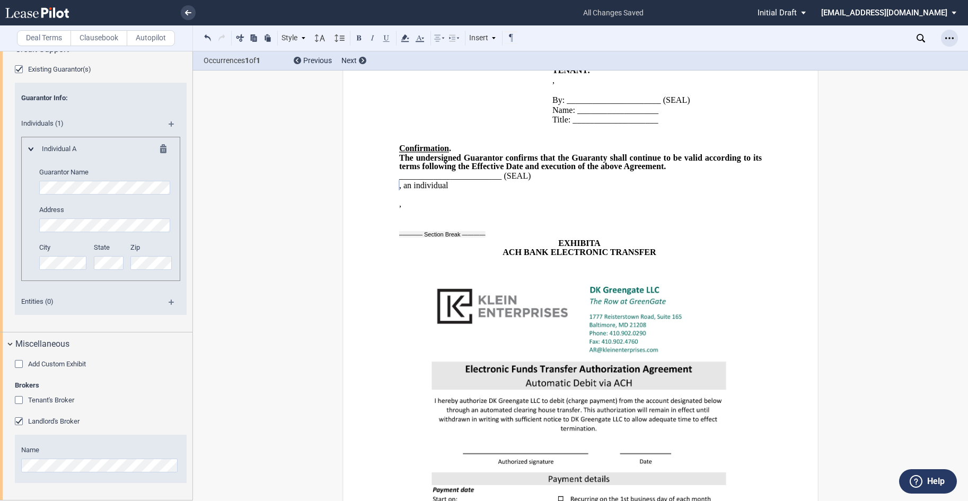
click at [948, 34] on icon "Open Lease options menu" at bounding box center [949, 38] width 8 height 8
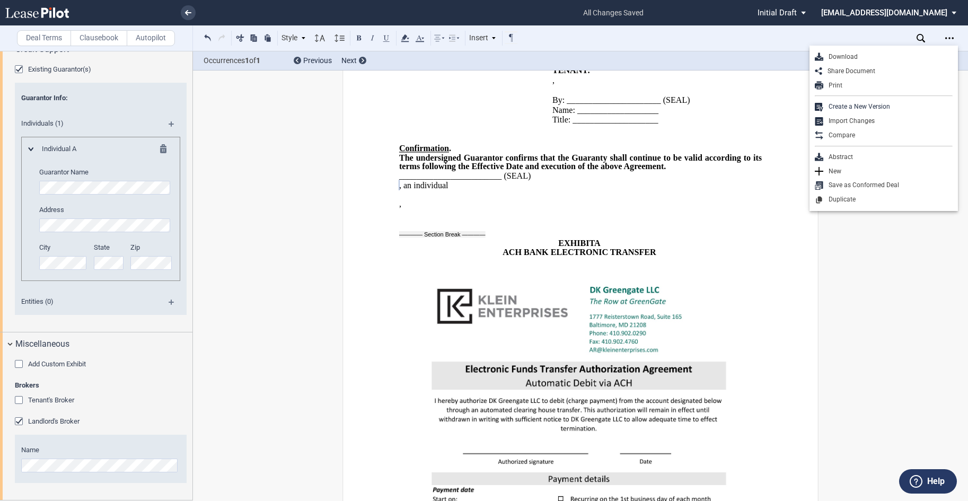
click at [847, 59] on div "Download" at bounding box center [887, 56] width 129 height 9
